Goal: Navigation & Orientation: Find specific page/section

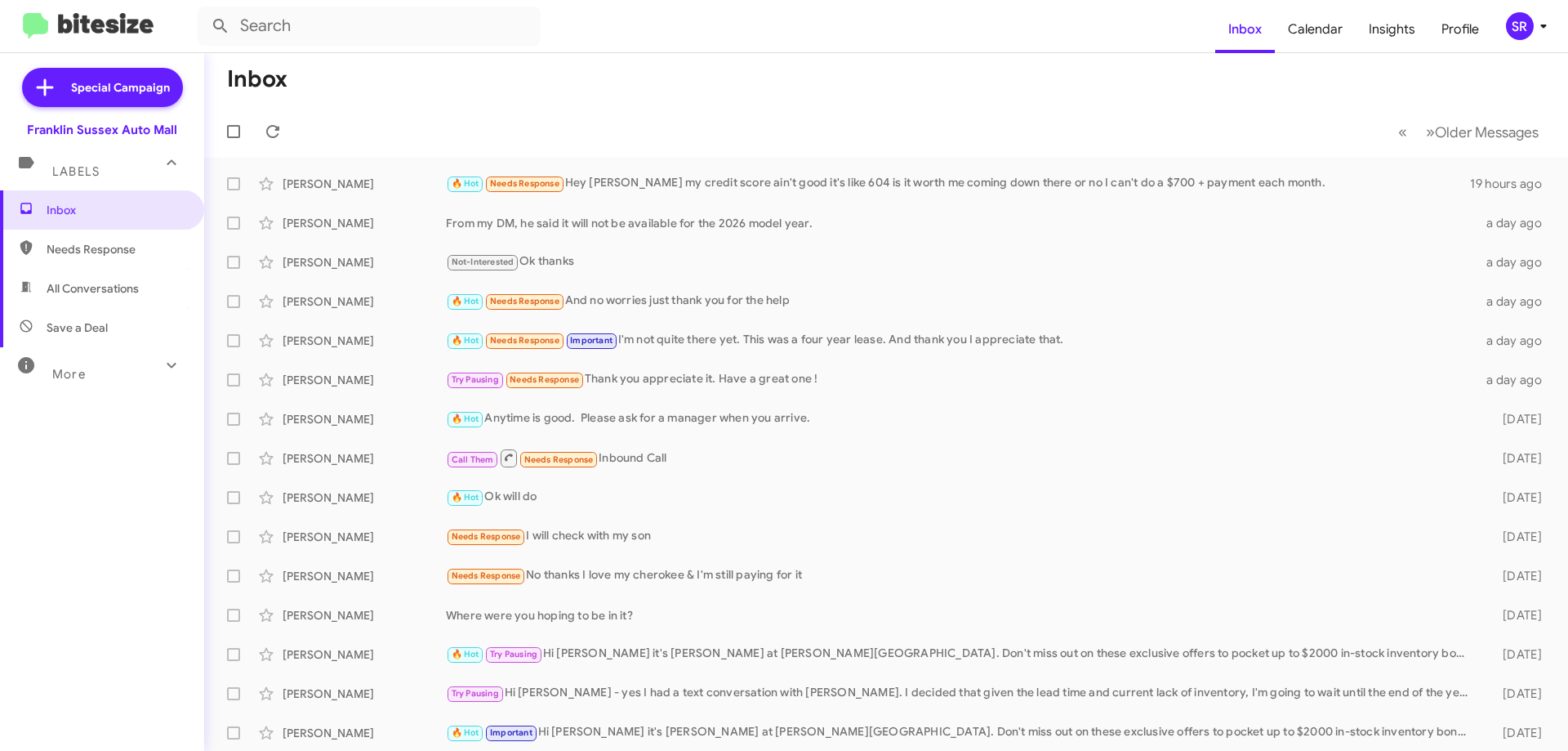
click at [95, 254] on span "Needs Response" at bounding box center [116, 249] width 139 height 16
type input "in:needs-response"
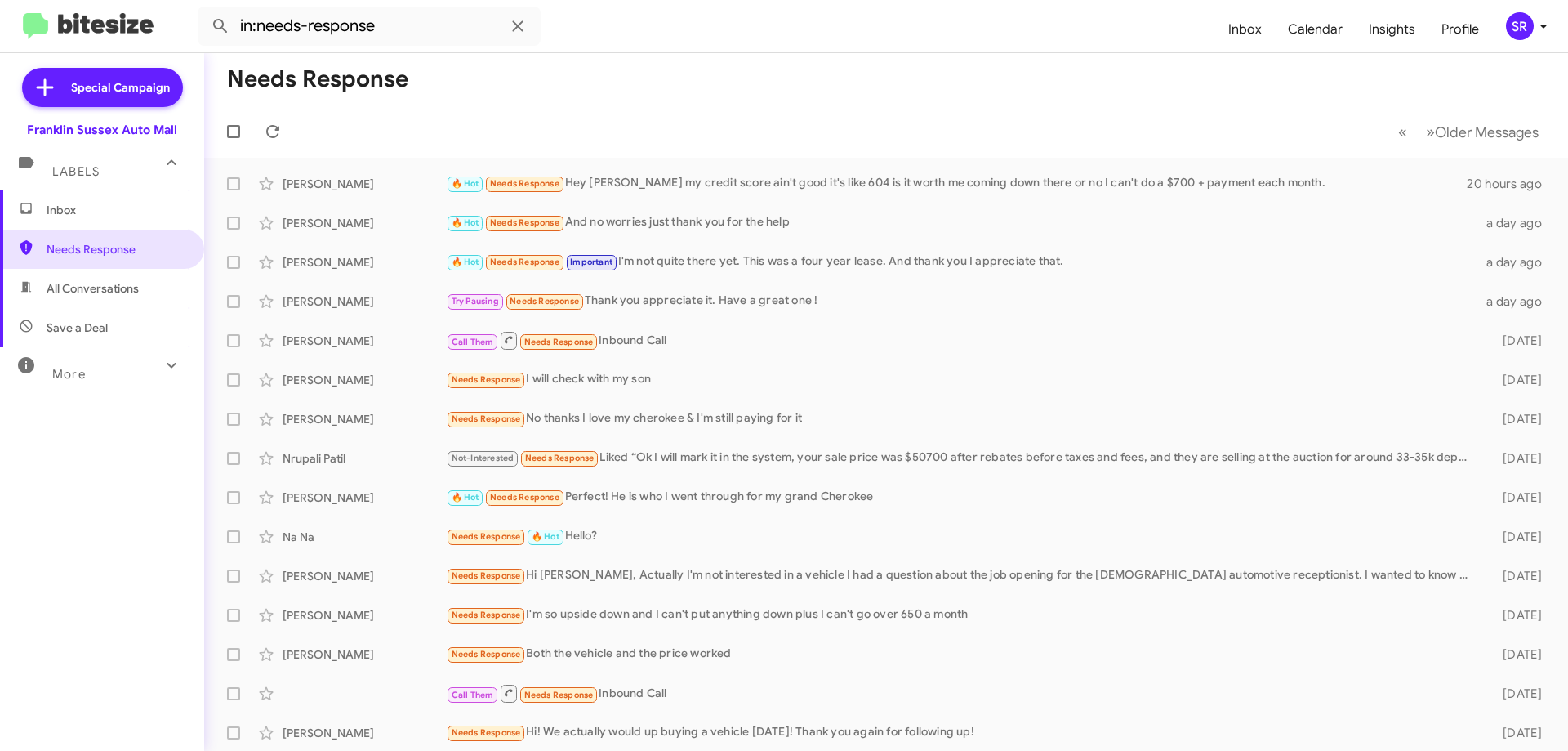
click at [81, 208] on span "Inbox" at bounding box center [116, 210] width 139 height 16
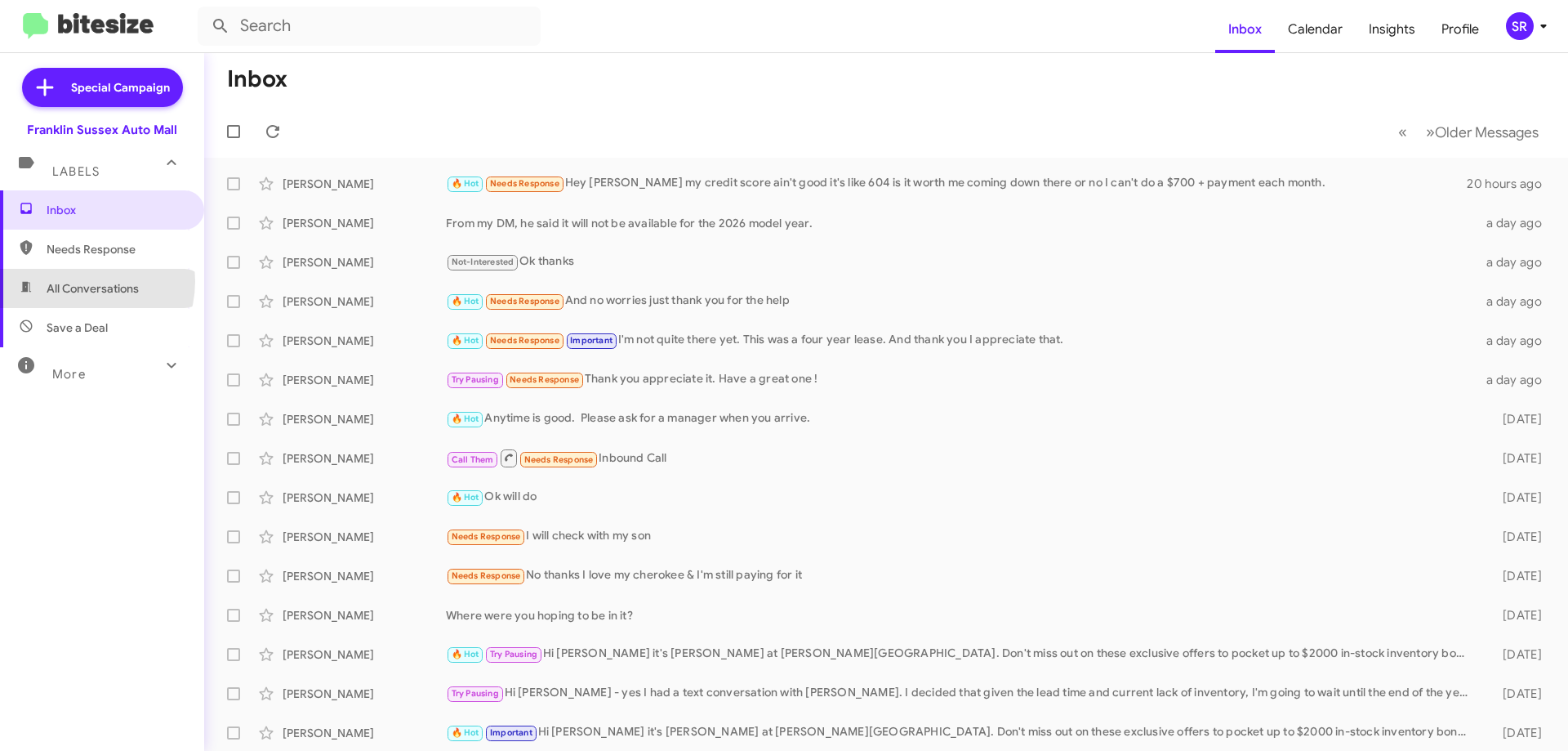
click at [78, 281] on span "All Conversations" at bounding box center [92, 288] width 92 height 16
type input "in:all-conversations"
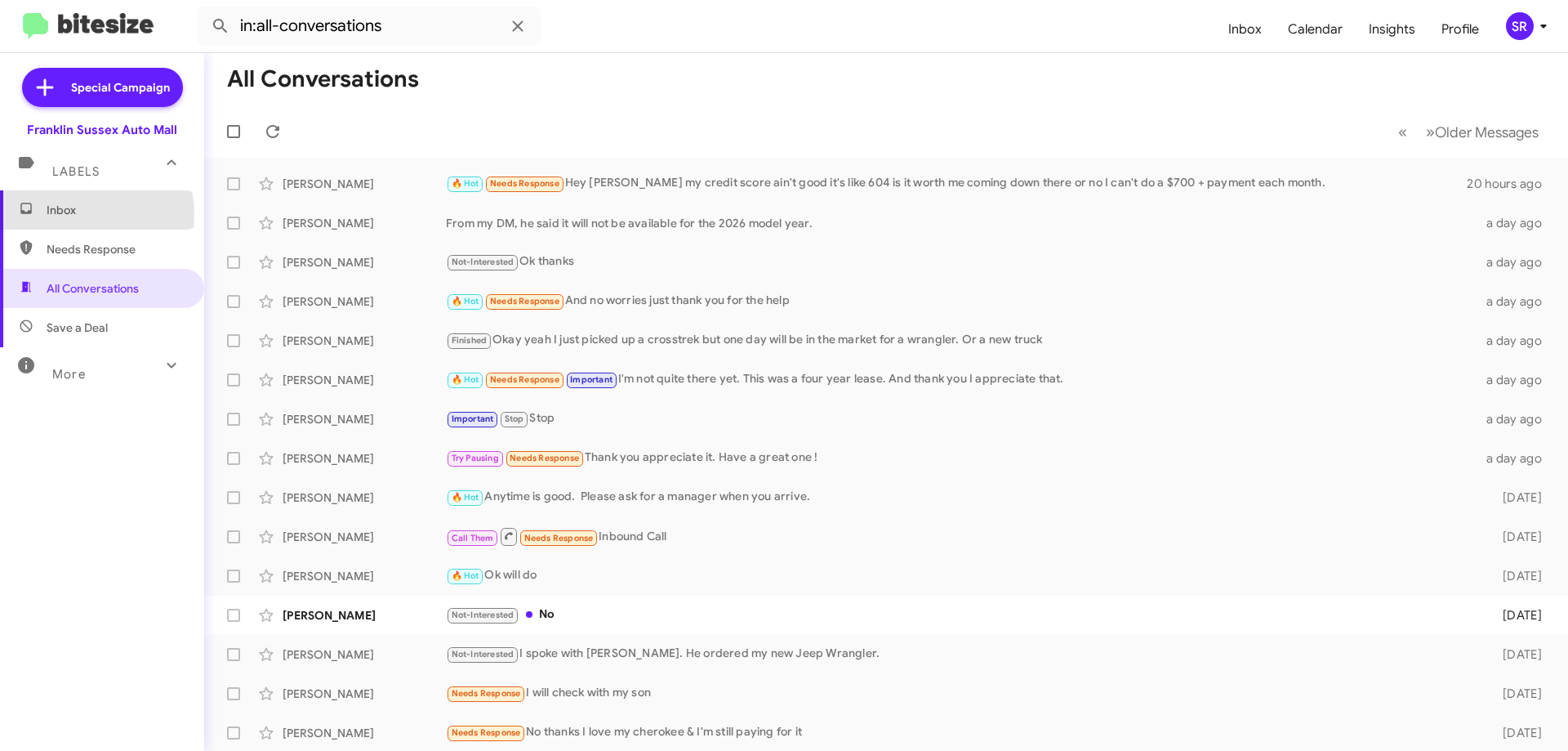
click at [63, 215] on span "Inbox" at bounding box center [116, 210] width 139 height 16
